Goal: Register for event/course

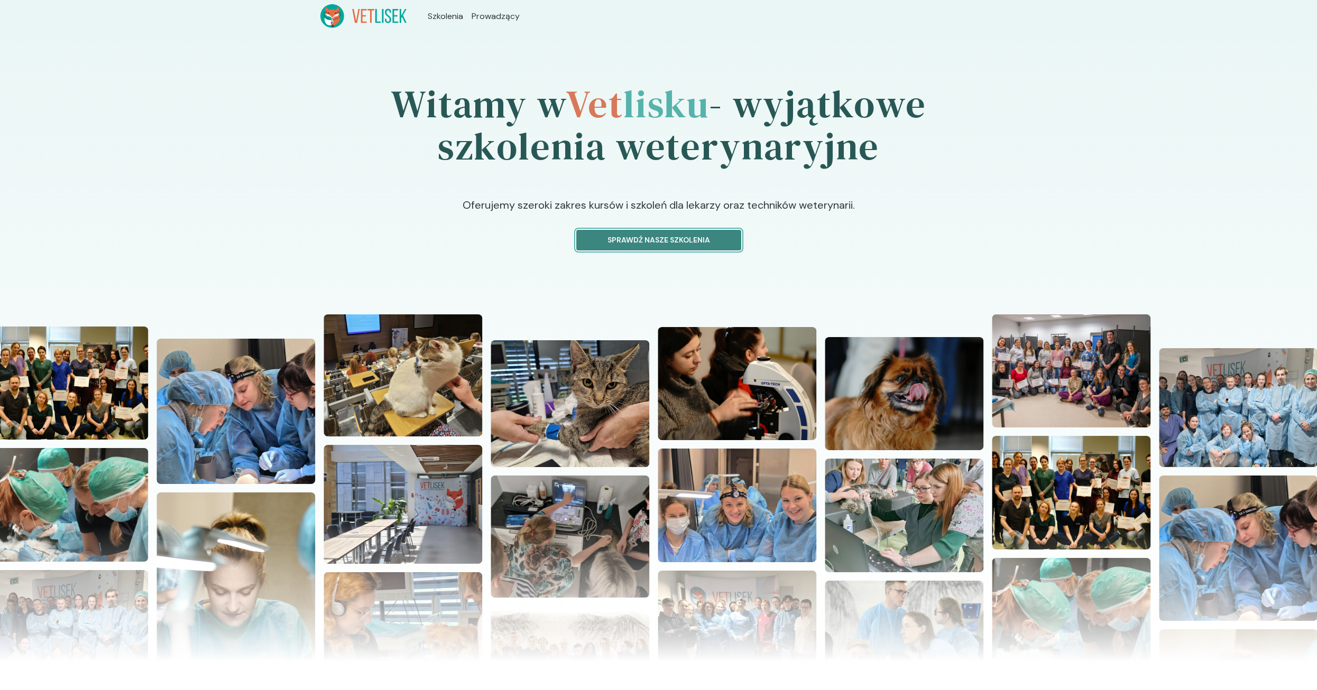
click at [610, 245] on p "Sprawdź nasze szkolenia" at bounding box center [658, 240] width 147 height 11
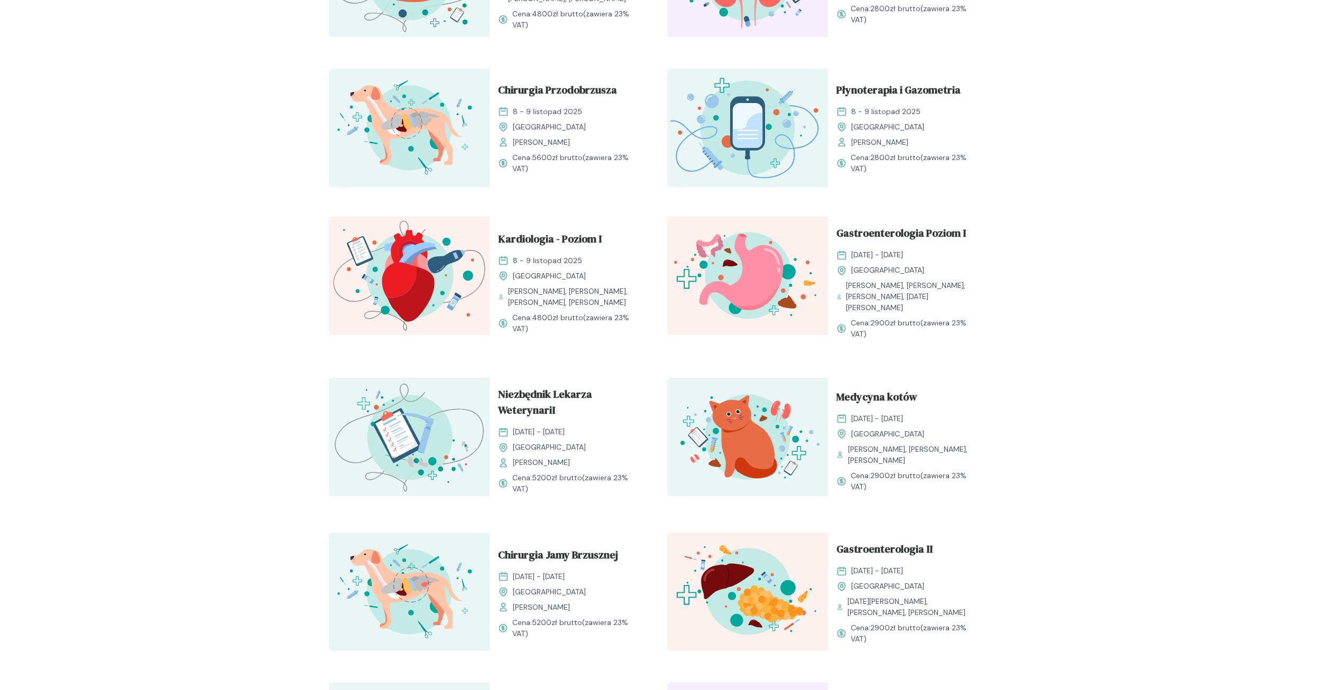
scroll to position [423, 0]
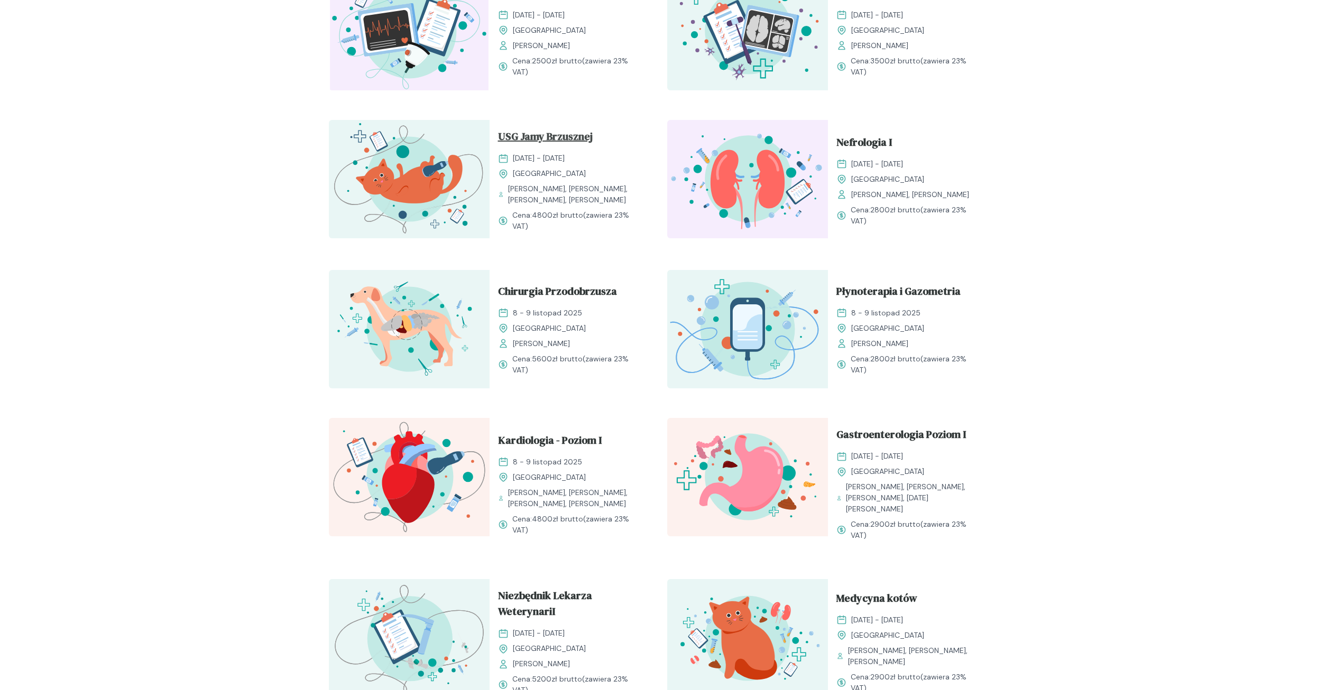
click at [536, 136] on span "USG Jamy Brzusznej" at bounding box center [545, 138] width 95 height 20
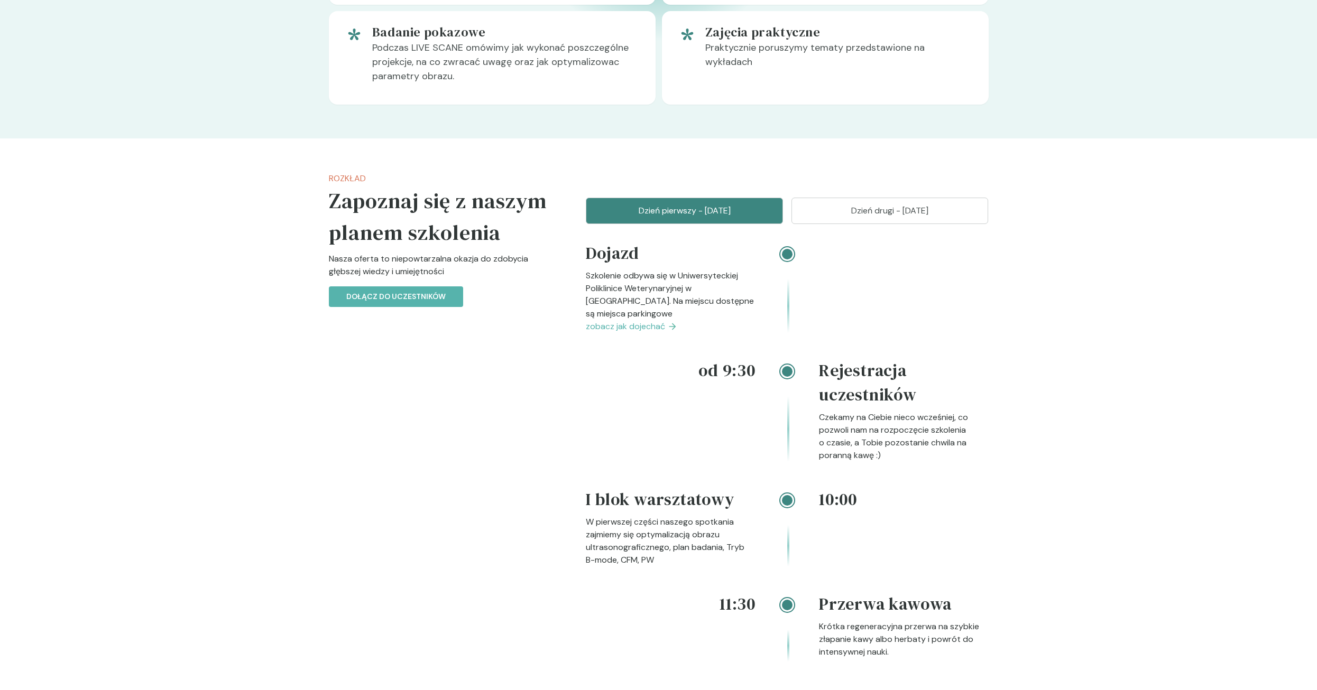
scroll to position [952, 0]
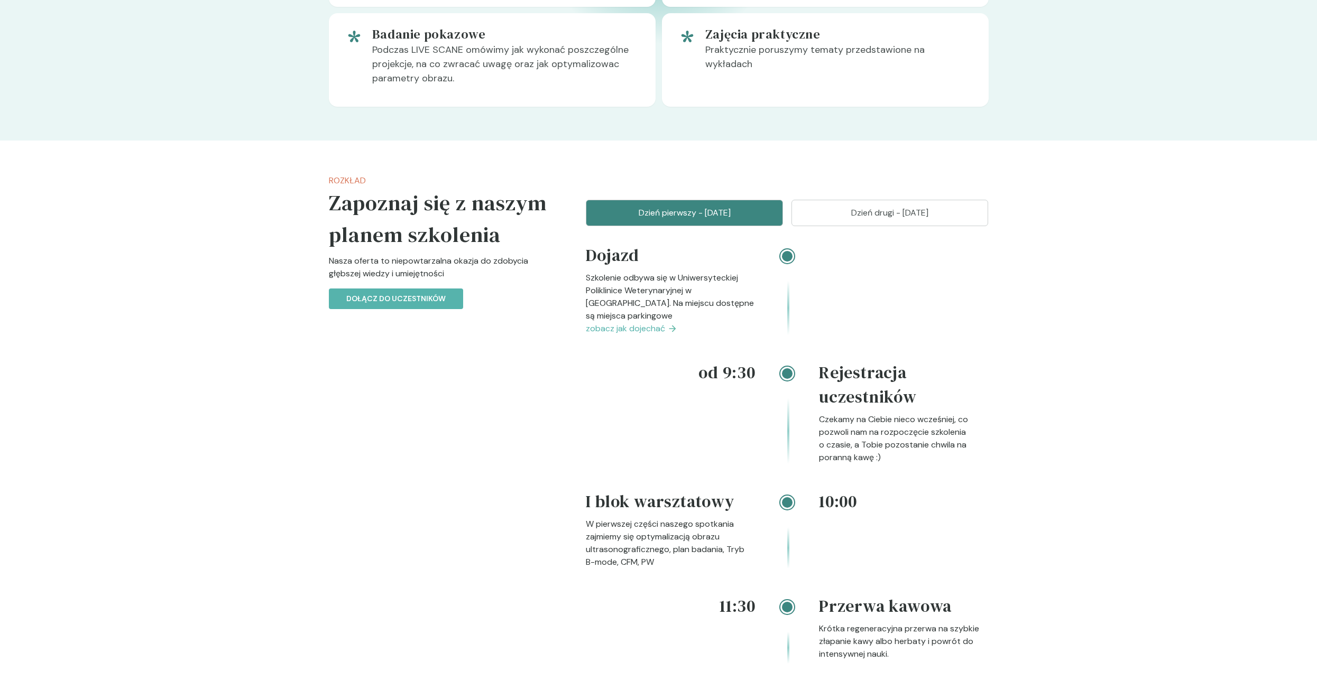
click at [883, 219] on p "Dzień drugi - [DATE]" at bounding box center [890, 213] width 171 height 13
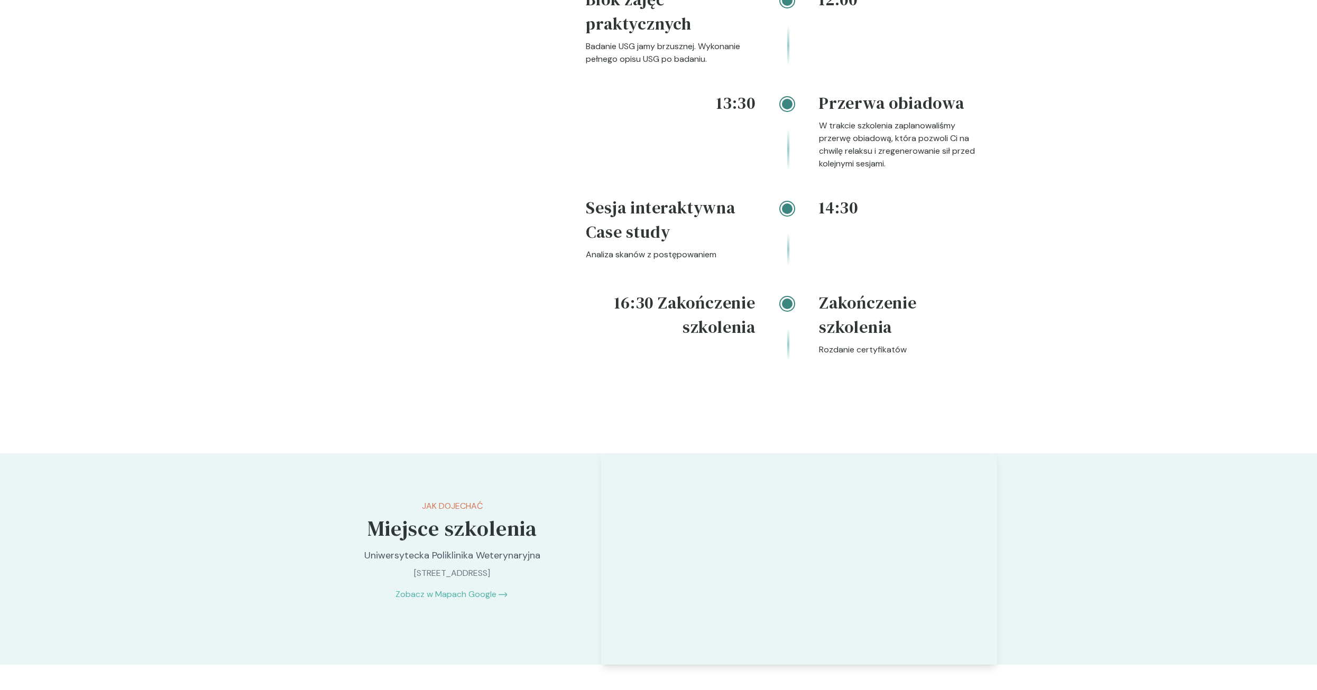
scroll to position [1480, 0]
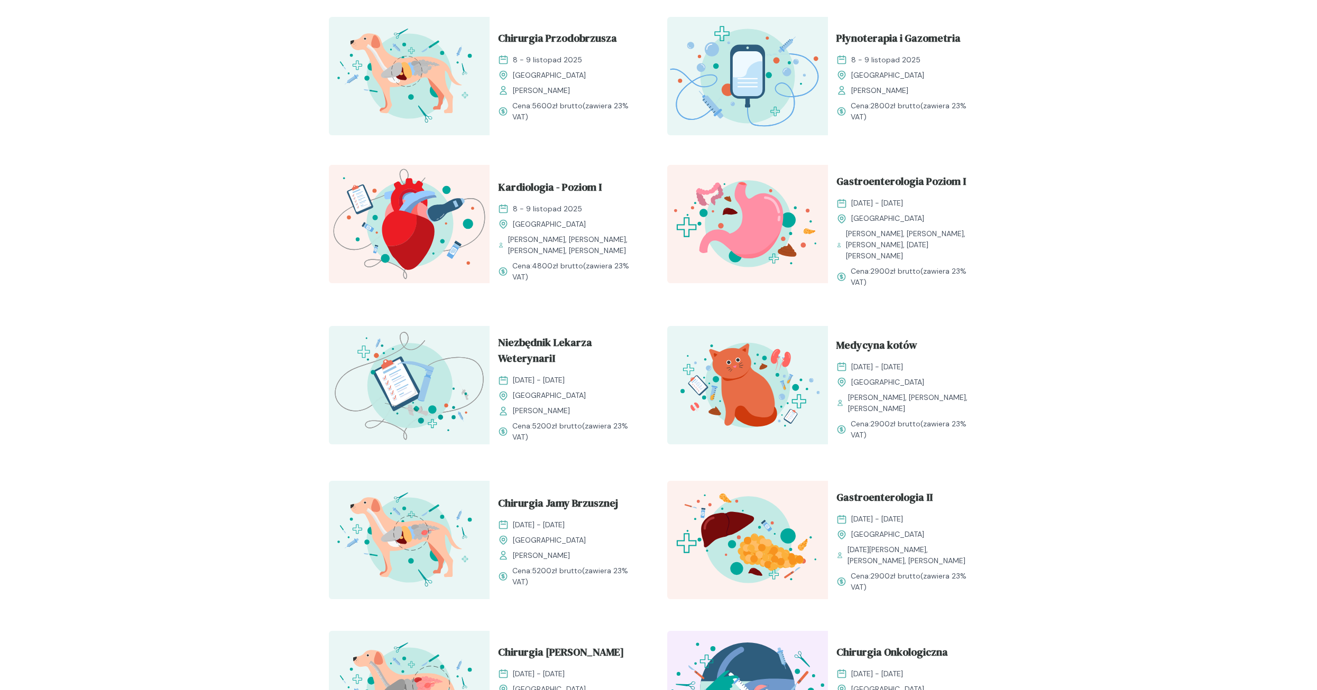
scroll to position [634, 0]
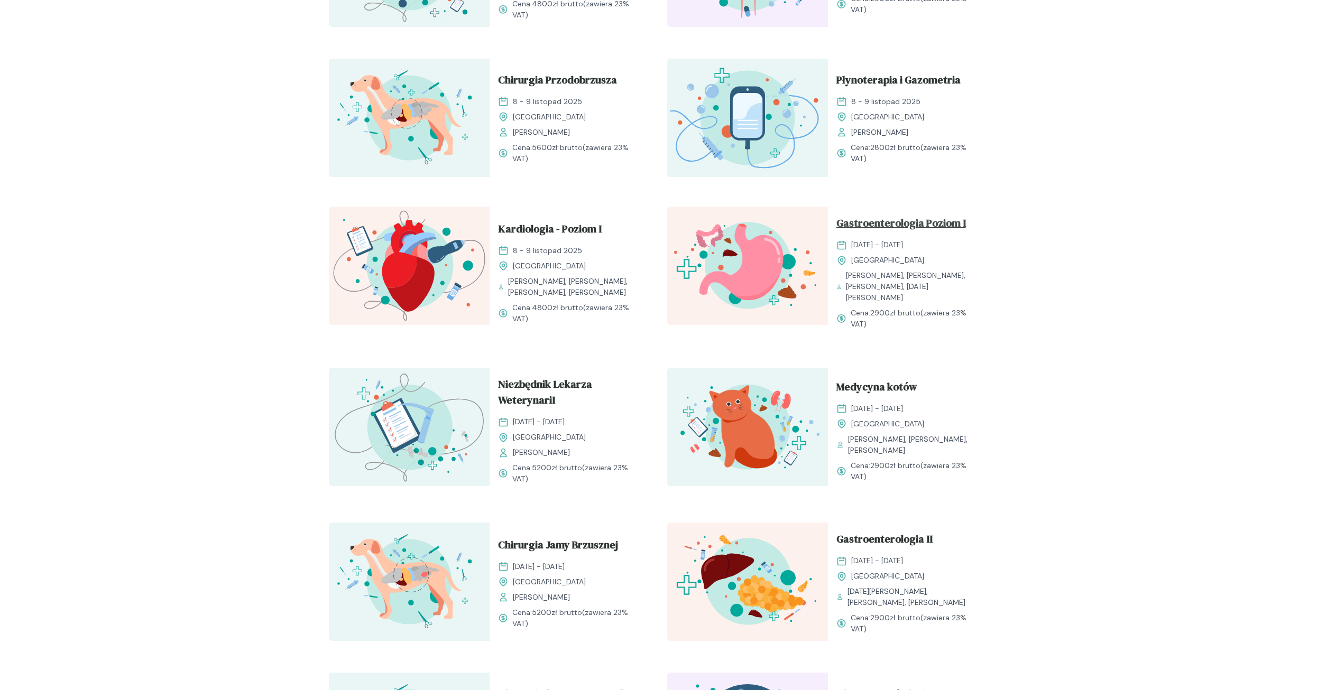
click at [915, 216] on span "Gastroenterologia Poziom I" at bounding box center [901, 225] width 130 height 20
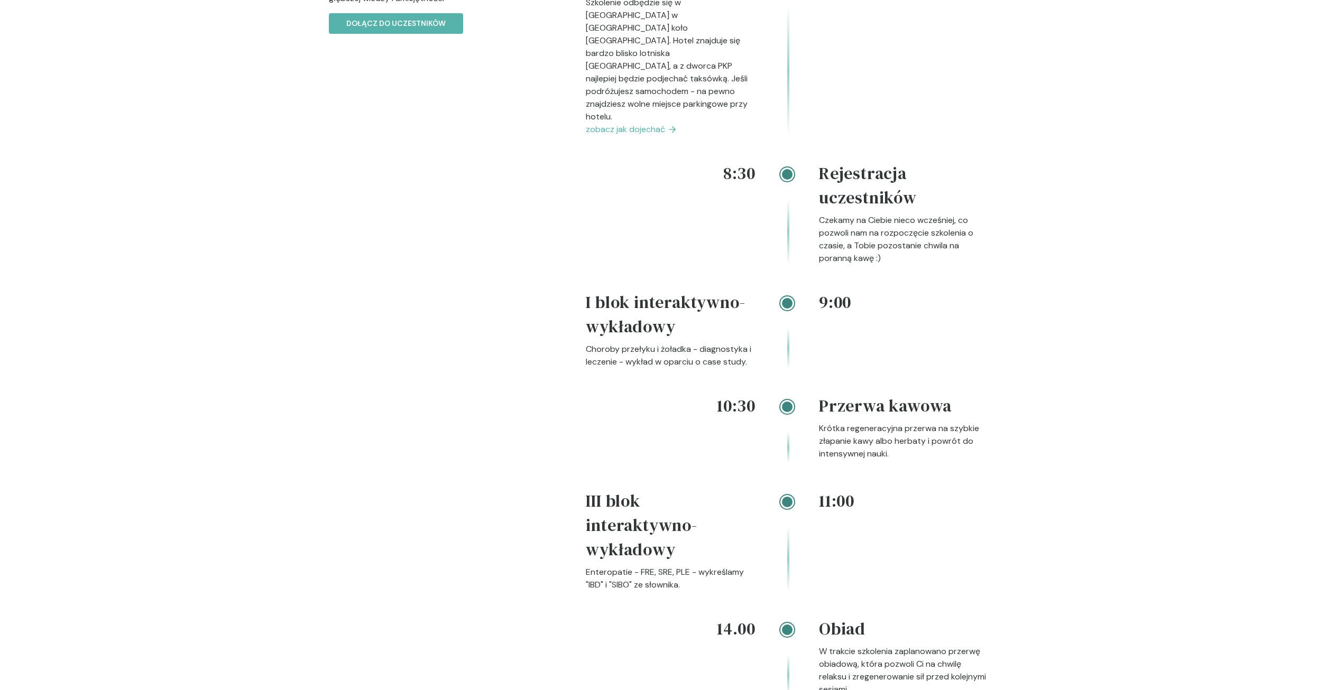
scroll to position [1163, 0]
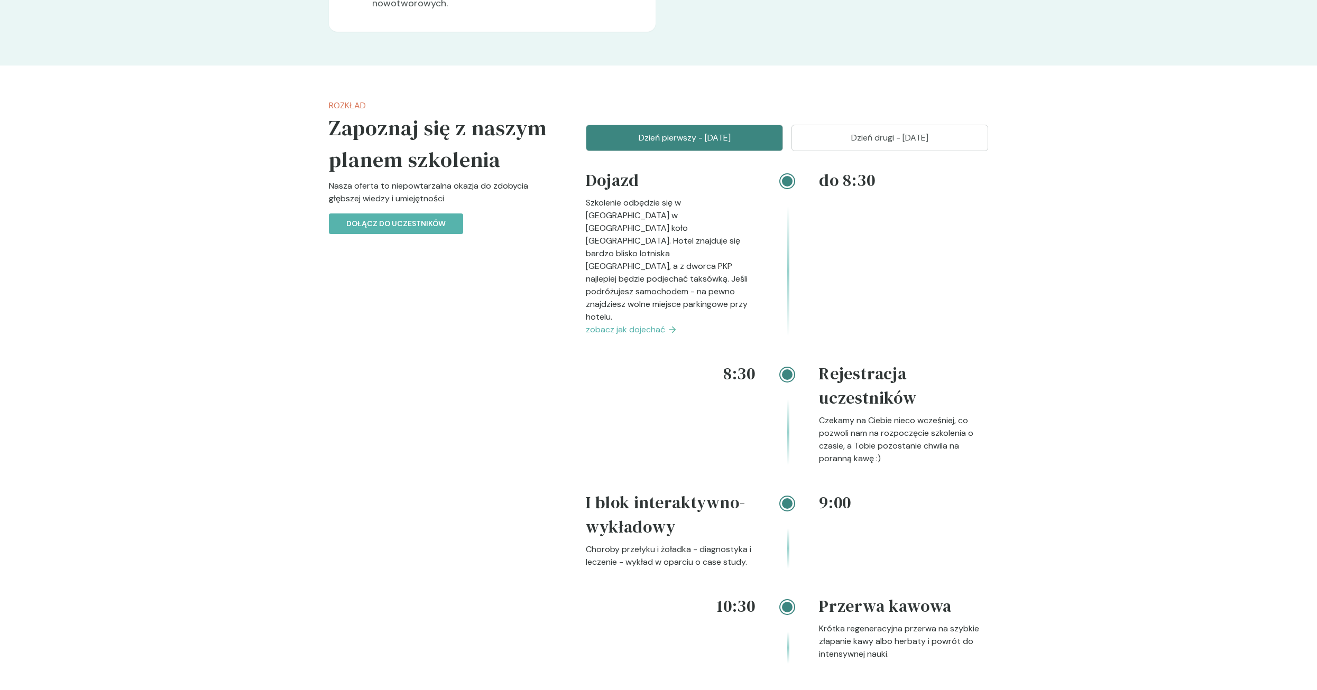
click at [824, 143] on p "Dzień drugi - [DATE]" at bounding box center [890, 138] width 171 height 13
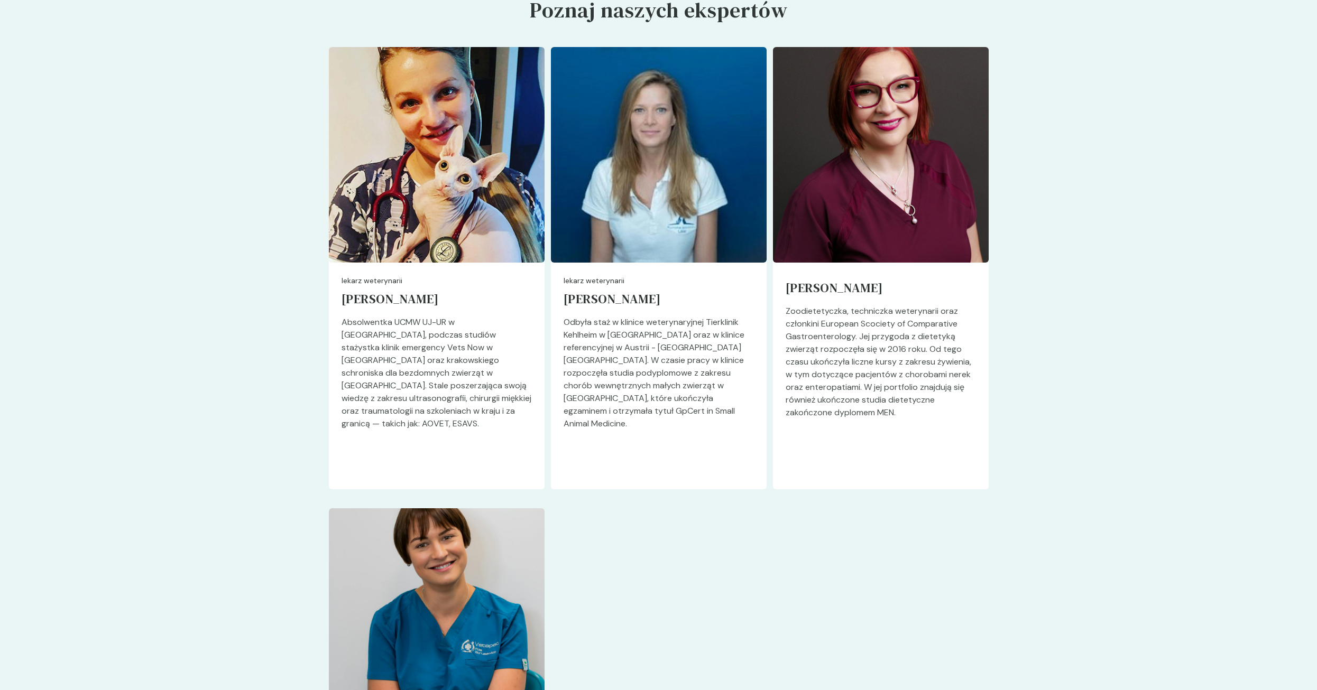
scroll to position [2379, 0]
